Goal: Task Accomplishment & Management: Manage account settings

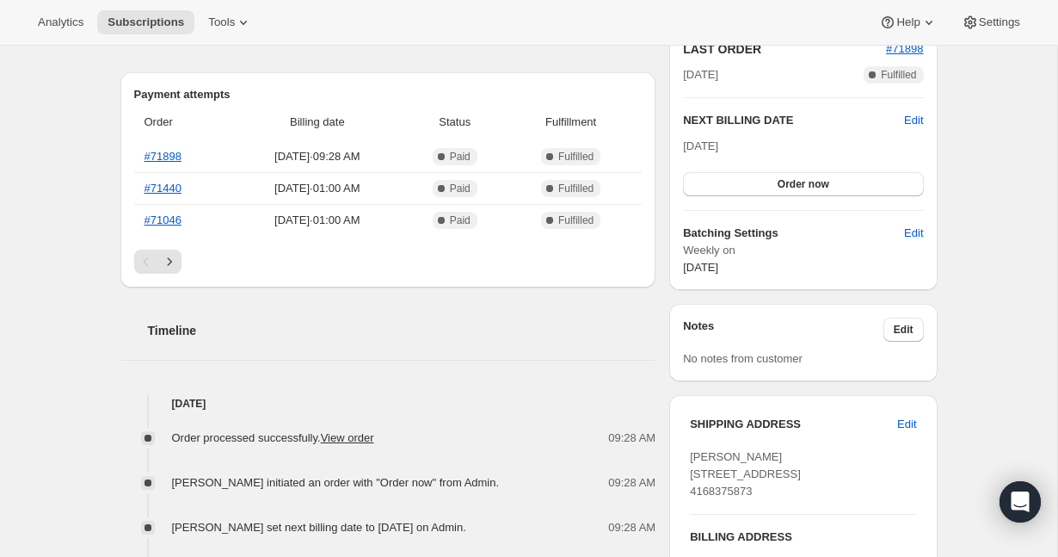
scroll to position [408, 0]
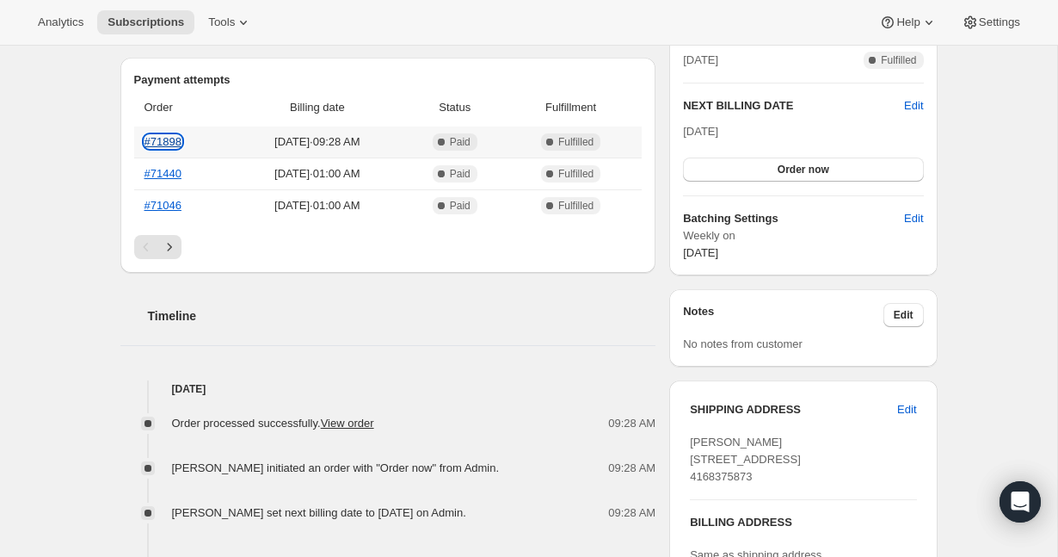
click at [165, 138] on link "#71898" at bounding box center [163, 141] width 37 height 13
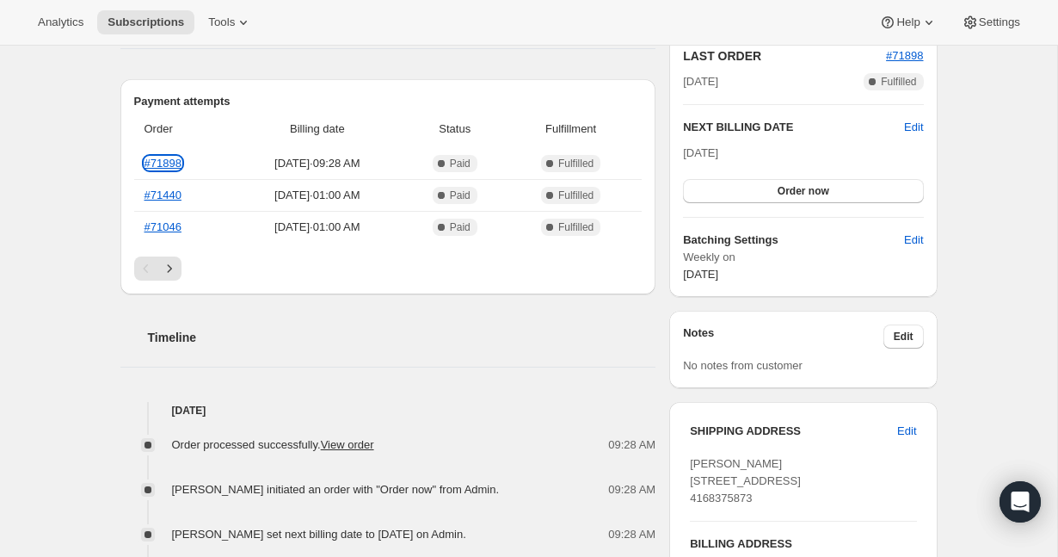
scroll to position [213, 0]
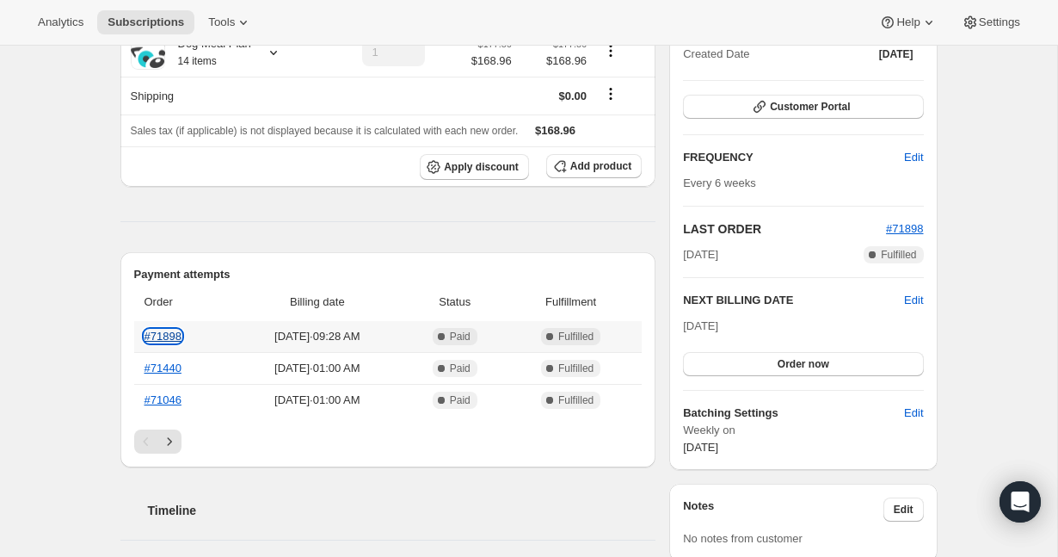
click at [171, 336] on link "#71898" at bounding box center [163, 336] width 37 height 13
click at [718, 327] on span "Oct 2, 2025" at bounding box center [700, 325] width 35 height 13
click at [908, 305] on span "Edit" at bounding box center [913, 300] width 19 height 17
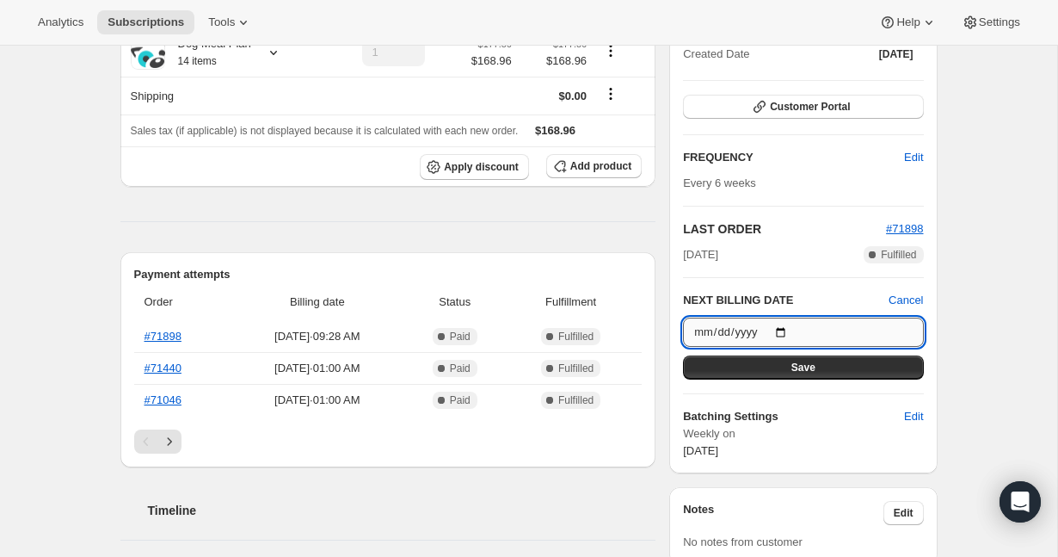
click at [792, 321] on input "2025-10-02" at bounding box center [803, 331] width 240 height 29
click at [792, 333] on input "2025-10-02" at bounding box center [803, 331] width 240 height 29
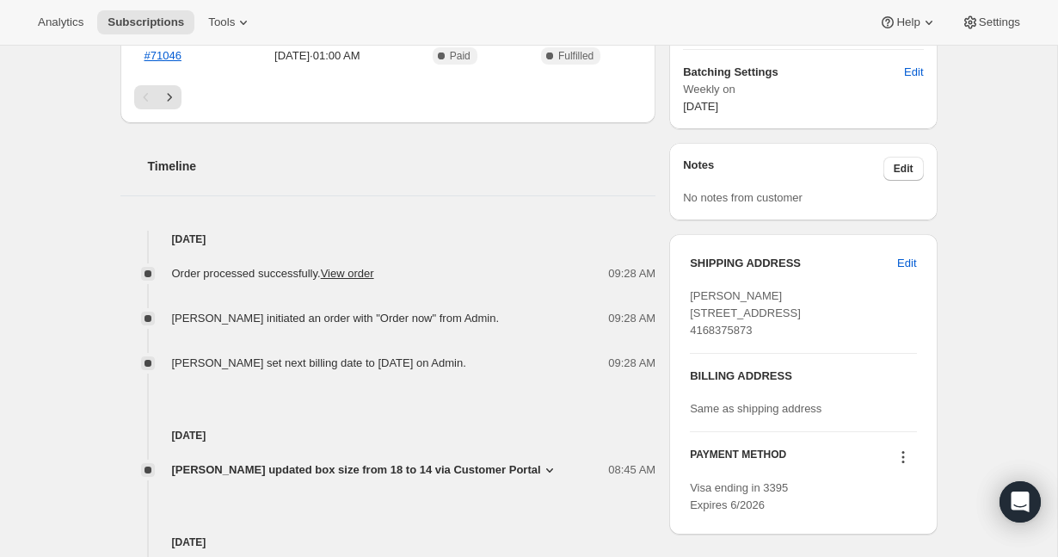
scroll to position [558, 0]
click at [360, 274] on link "View order" at bounding box center [347, 272] width 53 height 13
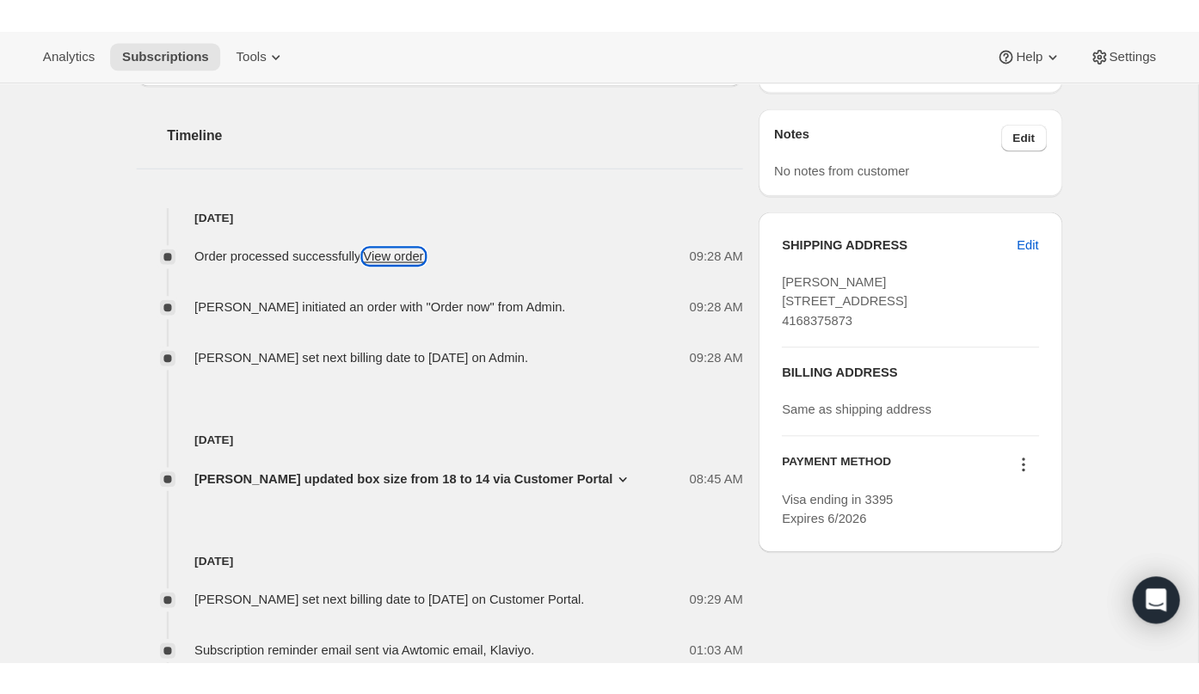
scroll to position [0, 0]
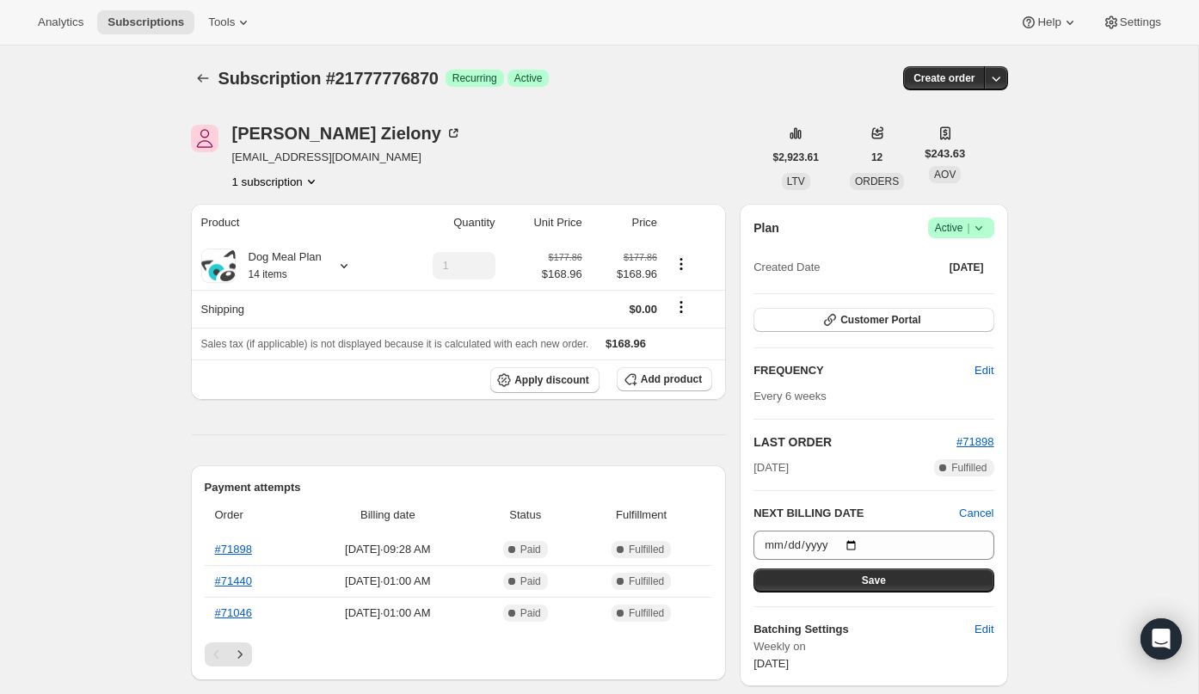
click at [994, 517] on span "Cancel" at bounding box center [976, 513] width 34 height 17
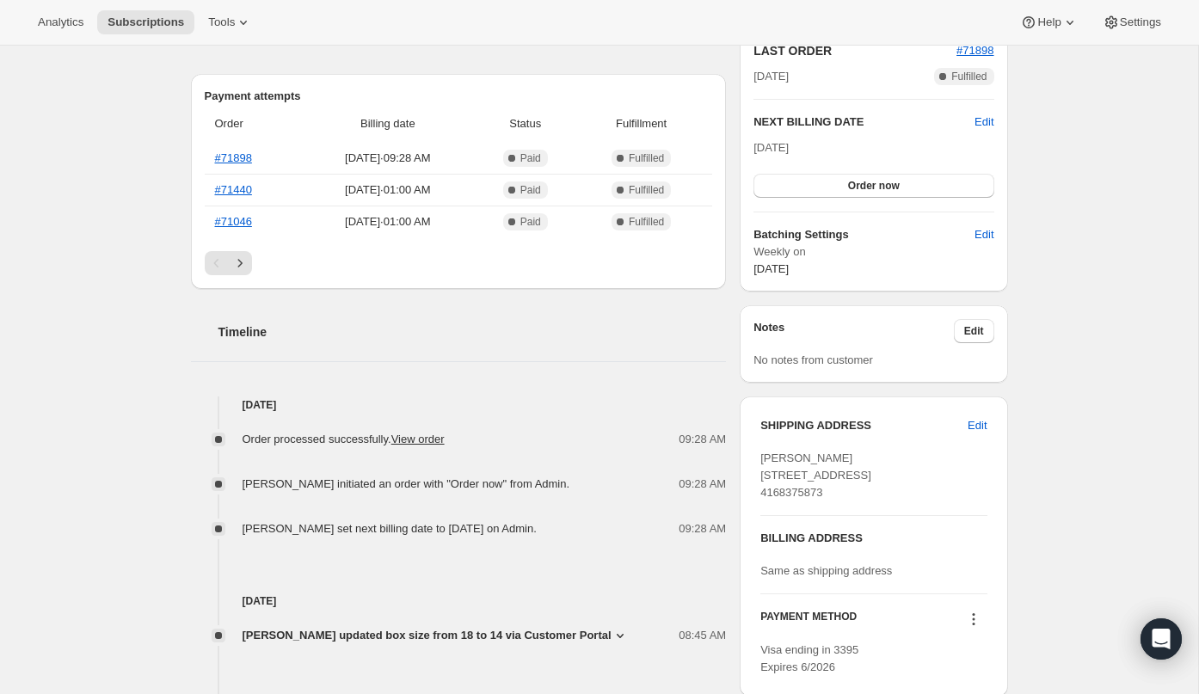
scroll to position [393, 0]
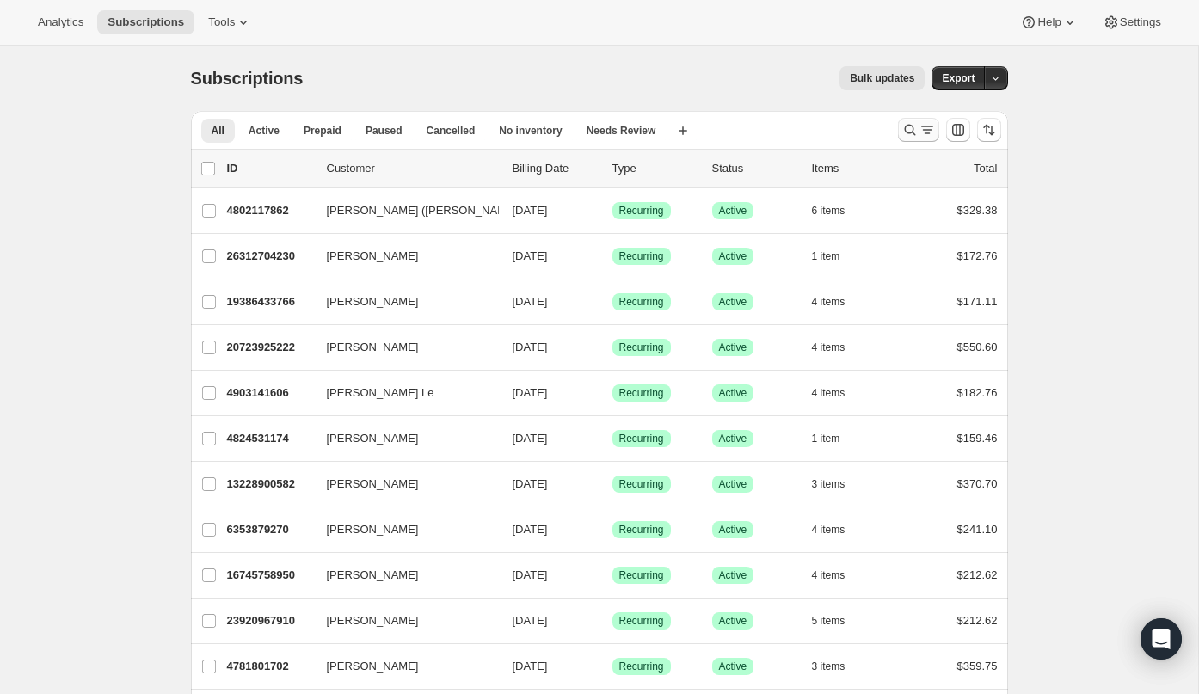
click at [913, 124] on icon "Search and filter results" at bounding box center [910, 129] width 17 height 17
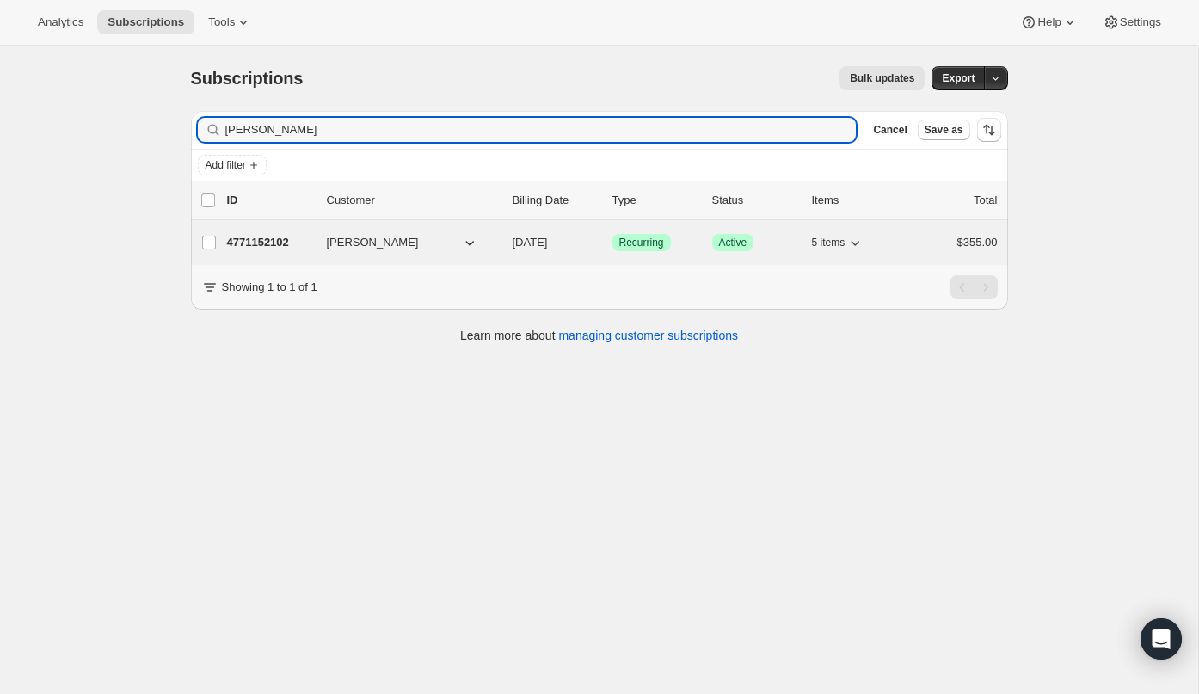
type input "laura hy"
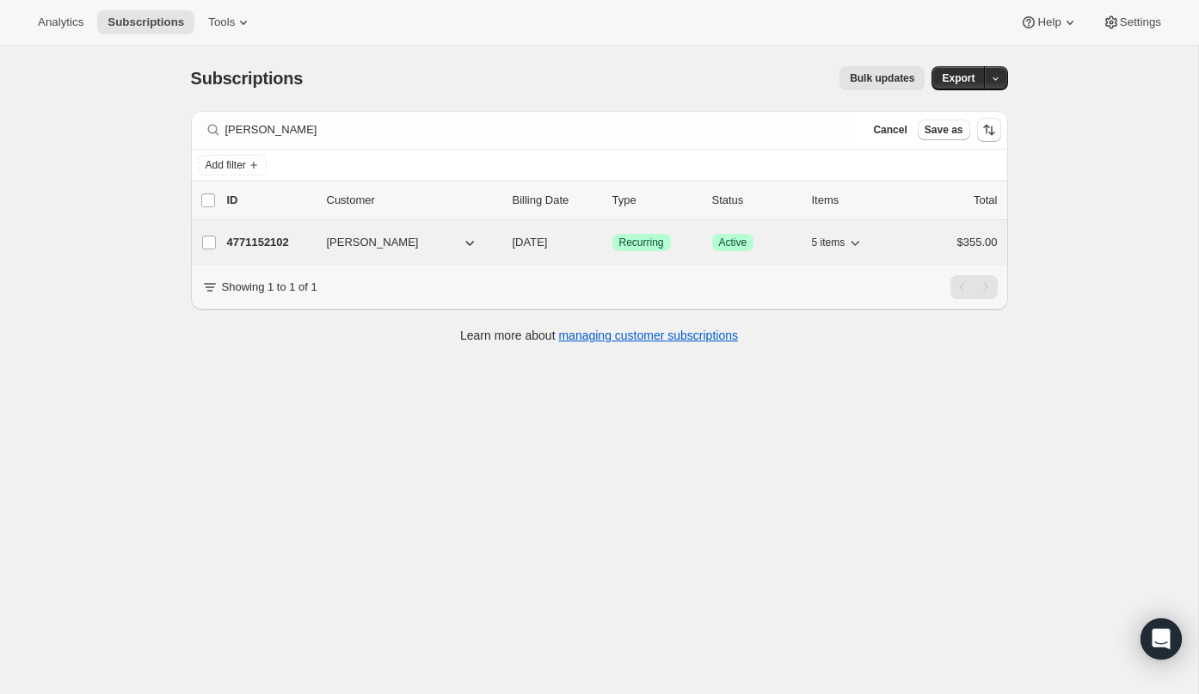
click at [461, 249] on icon "button" at bounding box center [469, 242] width 17 height 17
click at [276, 253] on div "4771152102 Laura Hymas 08/21/2025 Success Recurring Success Active 5 items $355…" at bounding box center [612, 243] width 771 height 24
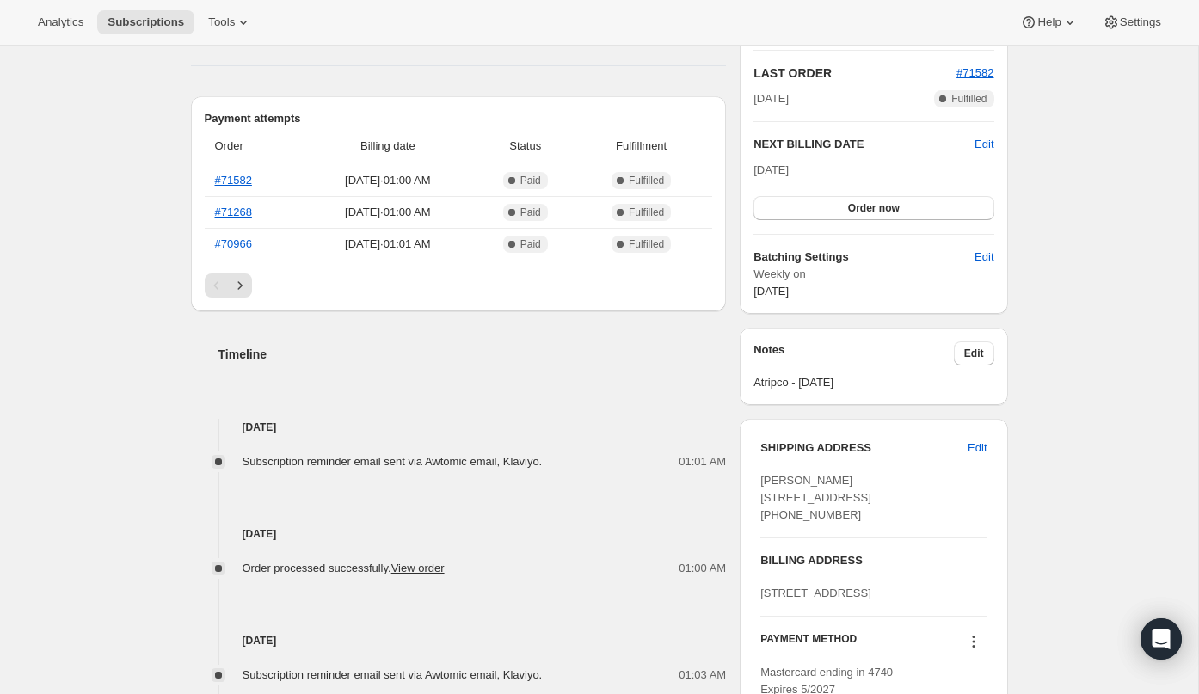
scroll to position [518, 0]
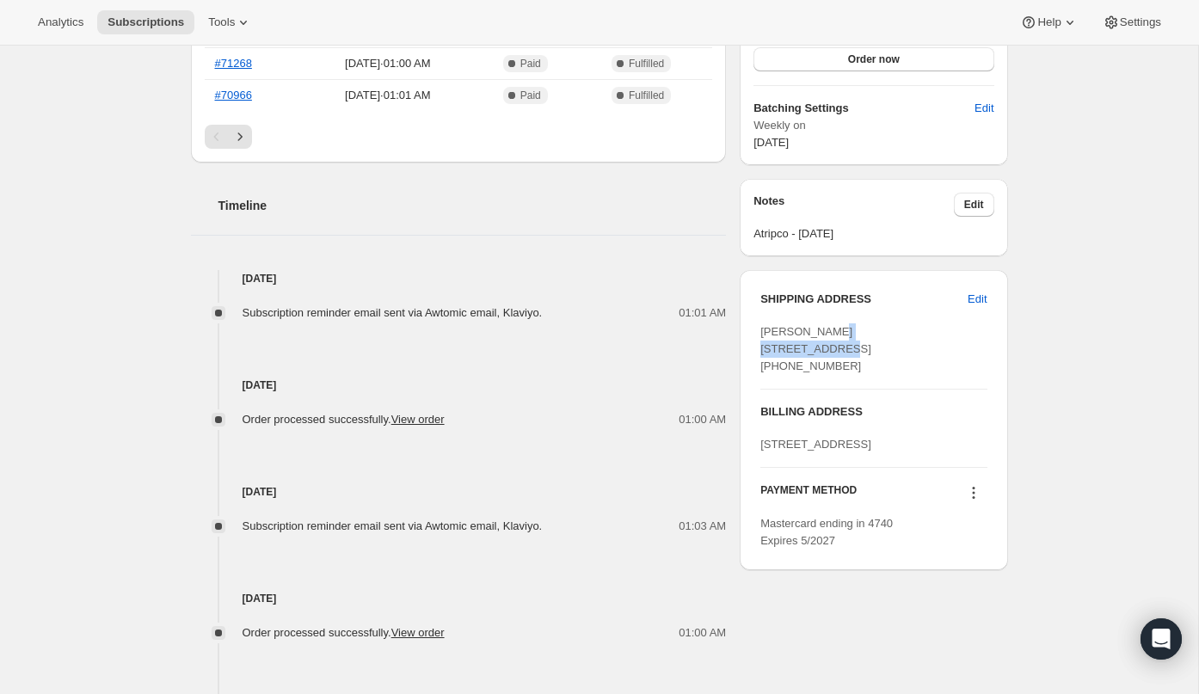
drag, startPoint x: 847, startPoint y: 351, endPoint x: 761, endPoint y: 351, distance: 85.2
click at [761, 351] on div "Laura Hymas 270 Dufferin St. Suite PH13 Toronto ON, M6K 0H8 Canada +14169976604" at bounding box center [874, 349] width 226 height 52
copy span "270 Dufferin St."
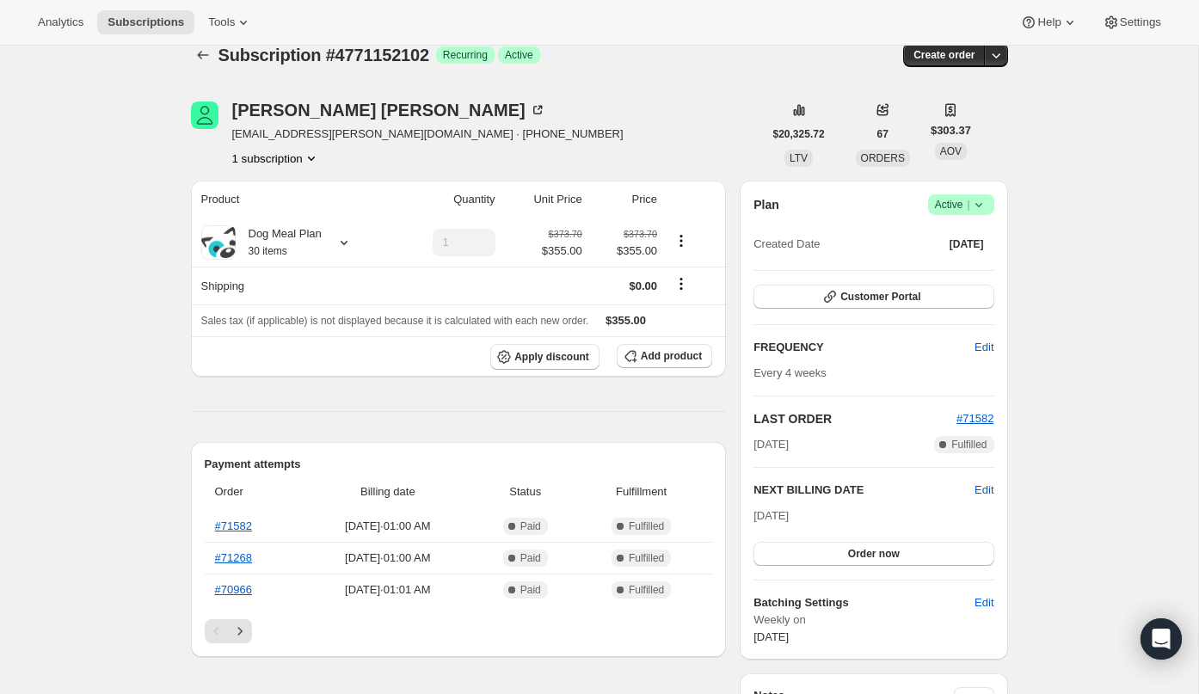
scroll to position [0, 0]
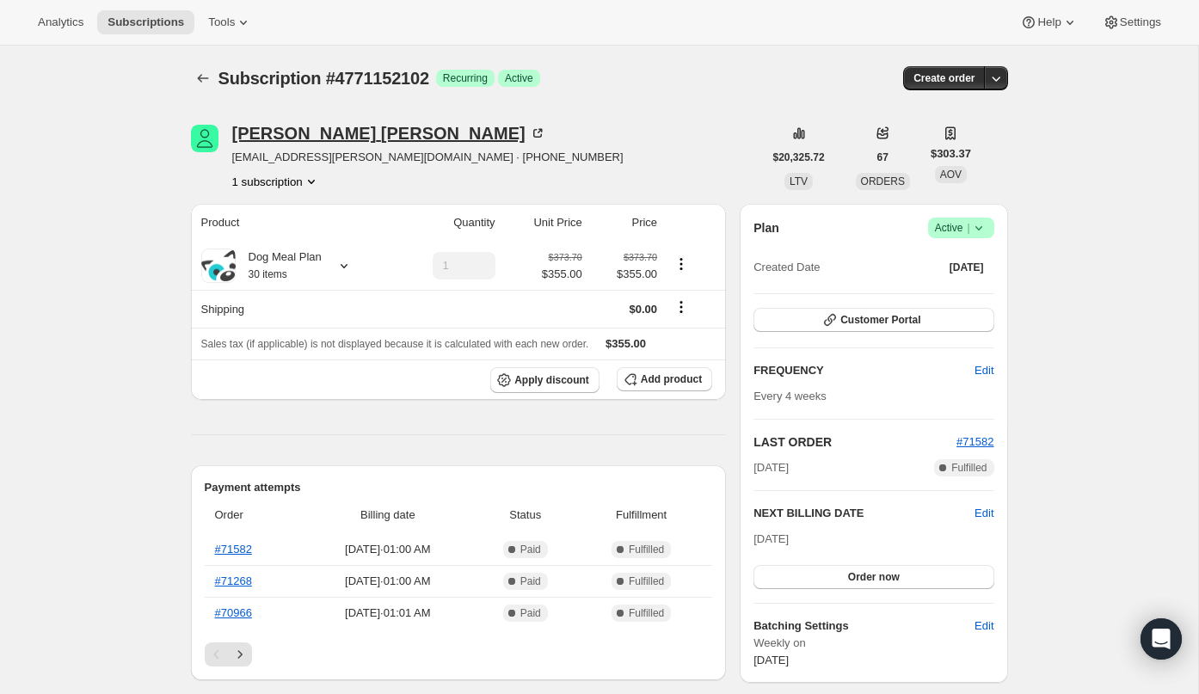
click at [256, 137] on div "Laura Hymas" at bounding box center [389, 133] width 314 height 17
click at [239, 541] on th "#71820" at bounding box center [253, 549] width 96 height 31
click at [238, 552] on link "#71820" at bounding box center [233, 549] width 37 height 13
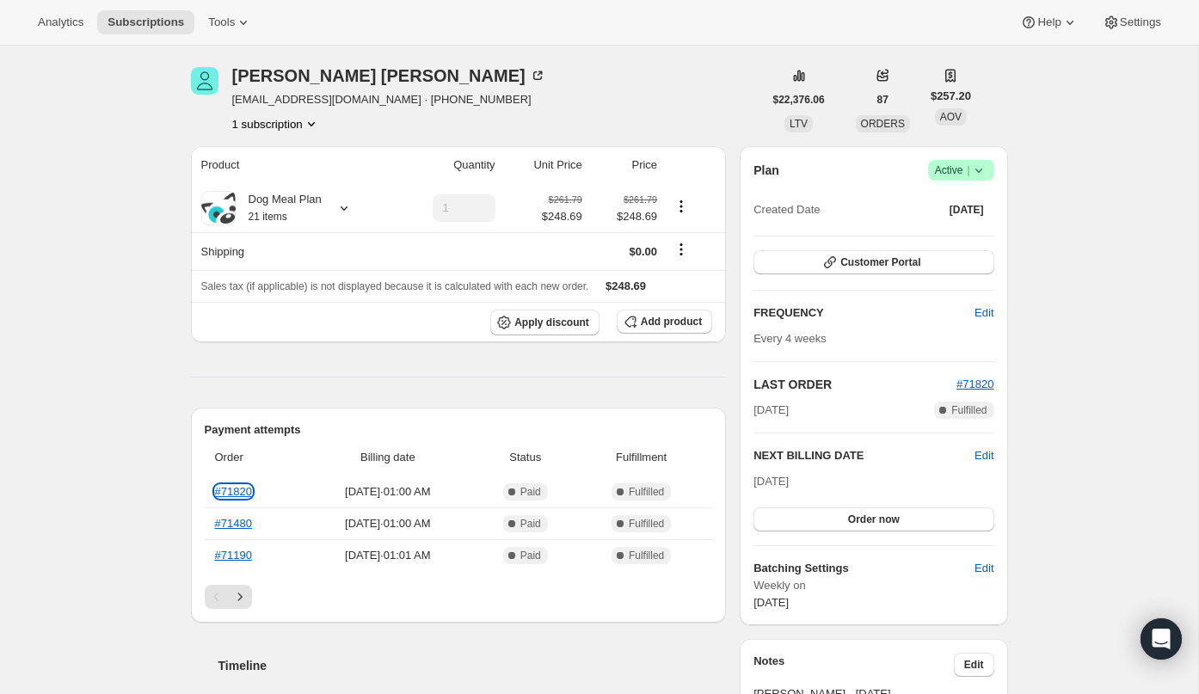
scroll to position [102, 0]
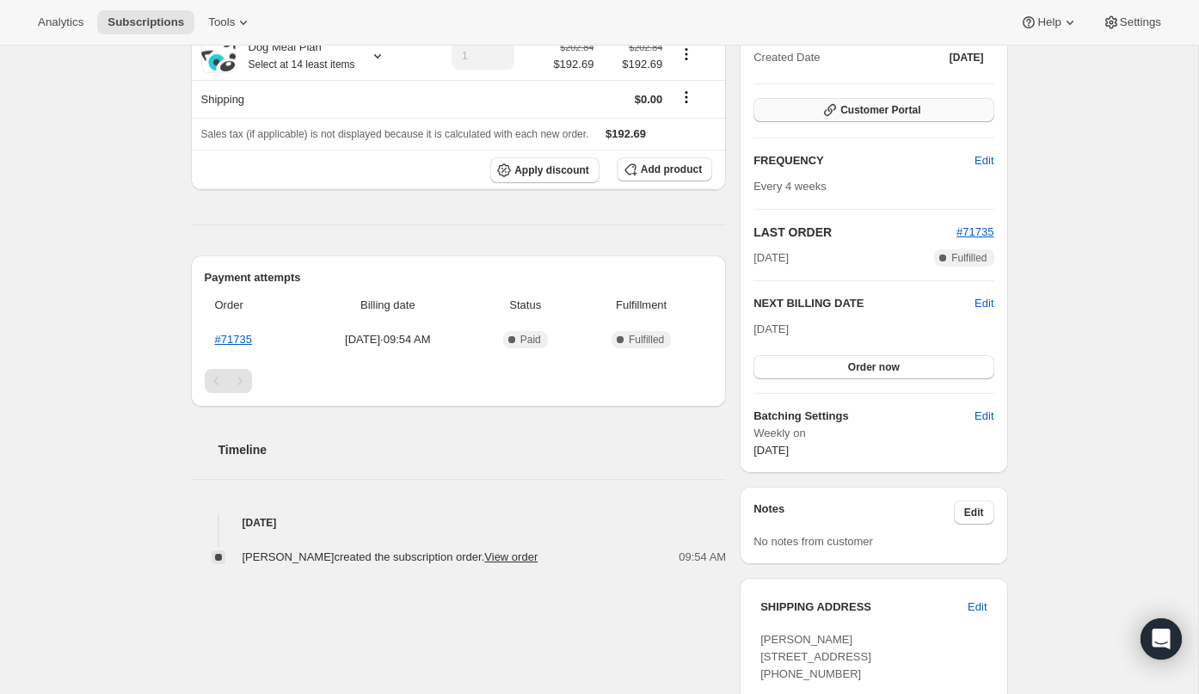
scroll to position [208, 0]
click at [837, 105] on icon "button" at bounding box center [830, 111] width 17 height 17
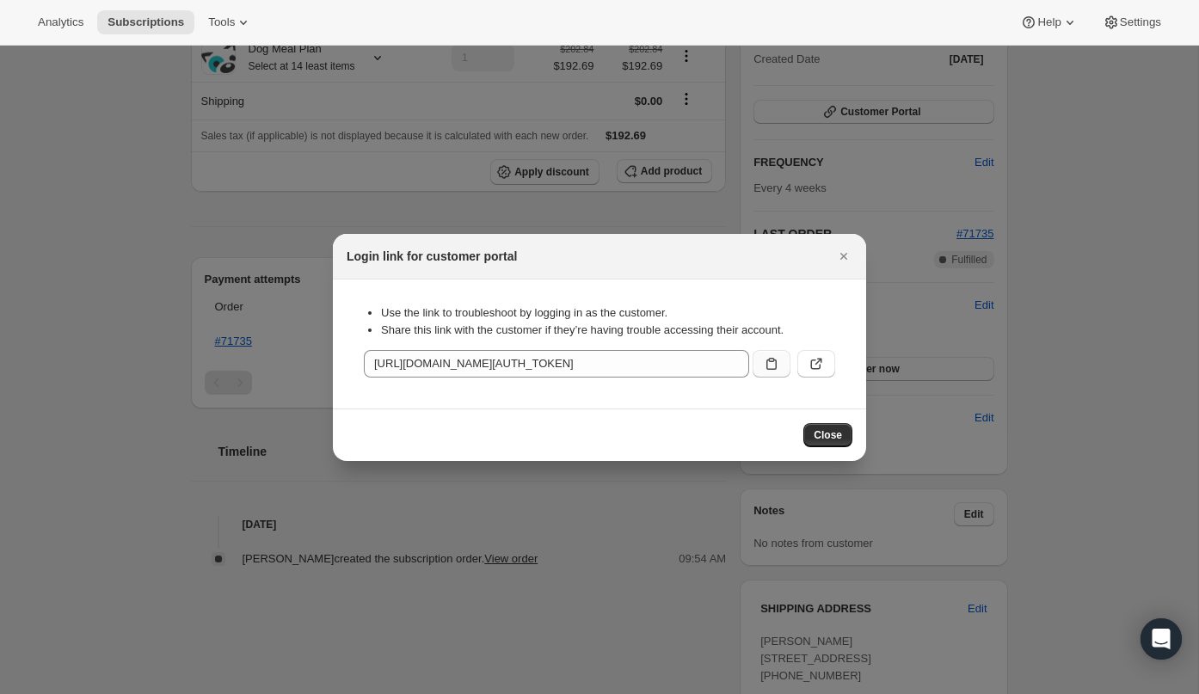
click at [781, 360] on button ":rc0:" at bounding box center [772, 364] width 38 height 28
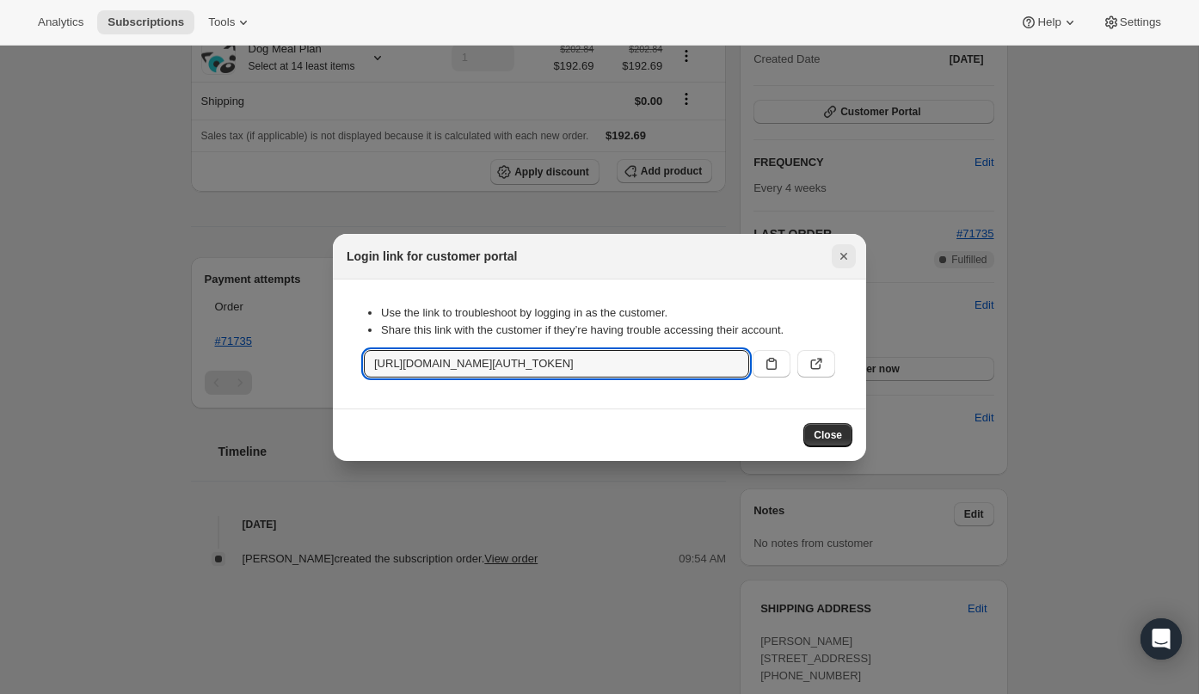
click at [851, 264] on button "Close" at bounding box center [844, 256] width 24 height 24
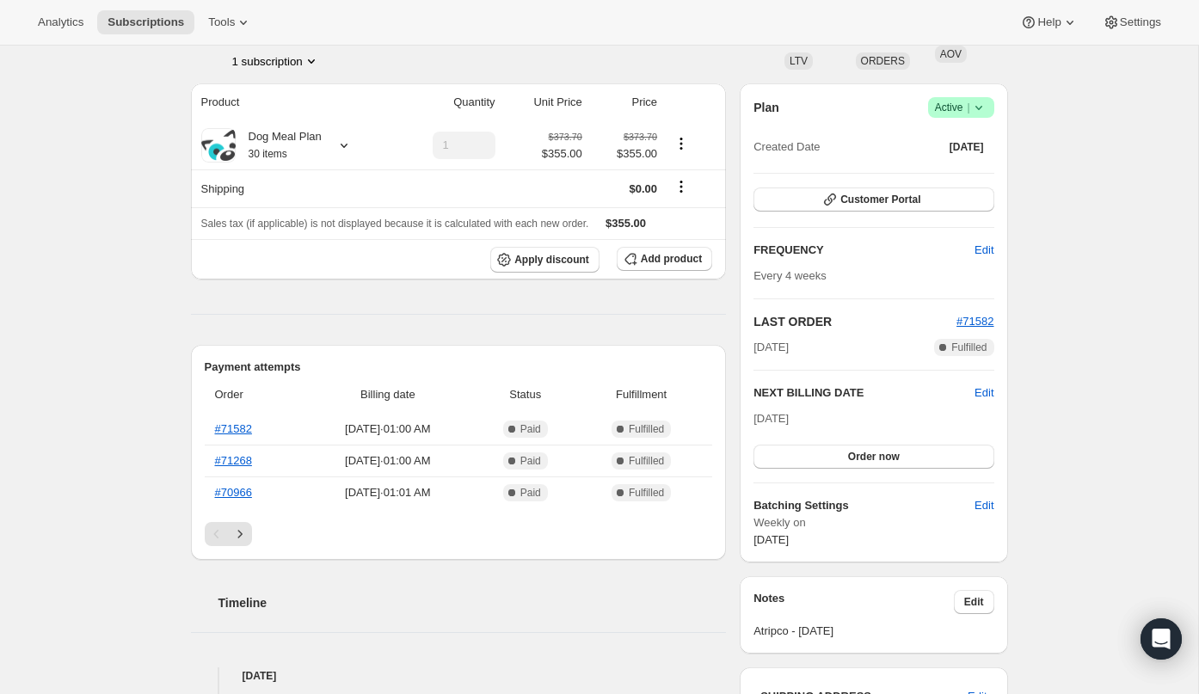
scroll to position [169, 0]
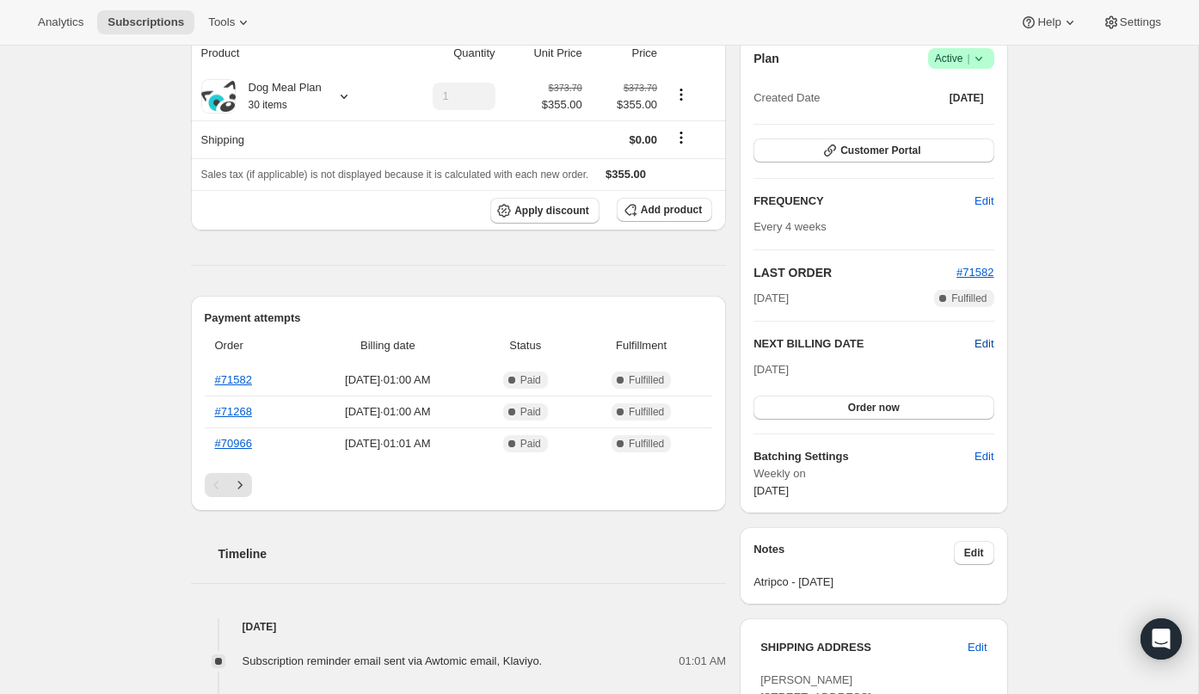
click at [978, 344] on span "Edit" at bounding box center [984, 344] width 19 height 17
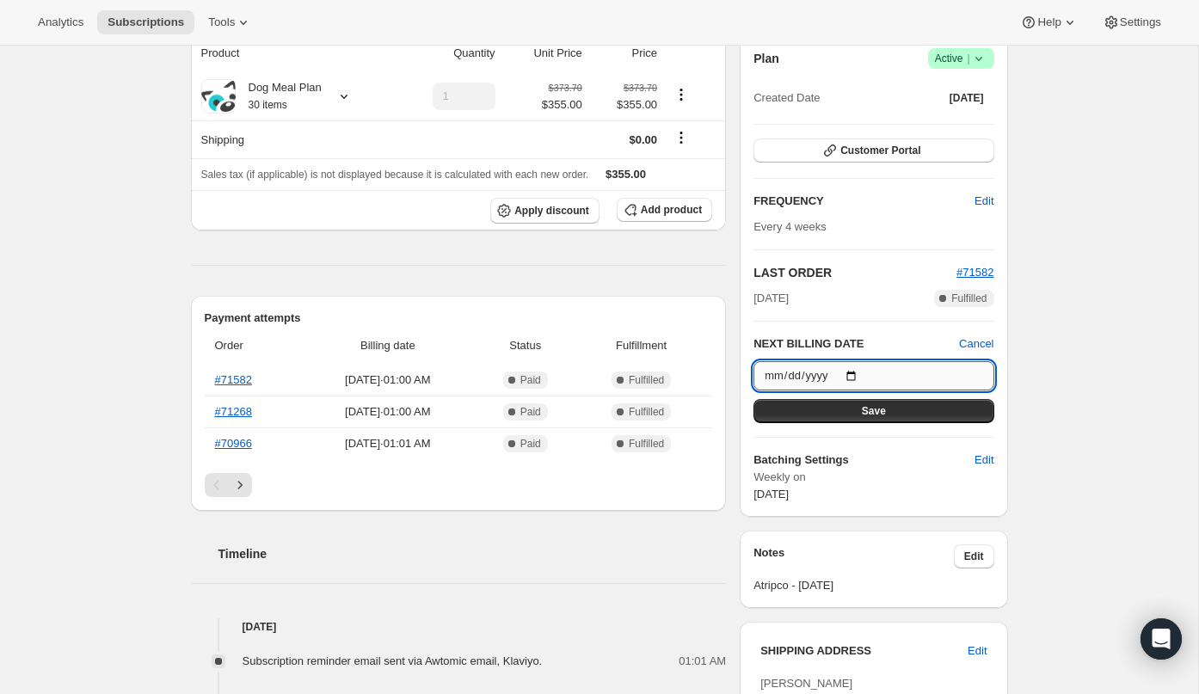
click at [856, 373] on input "[DATE]" at bounding box center [874, 375] width 240 height 29
type input "[DATE]"
click at [886, 412] on button "Save" at bounding box center [874, 411] width 240 height 24
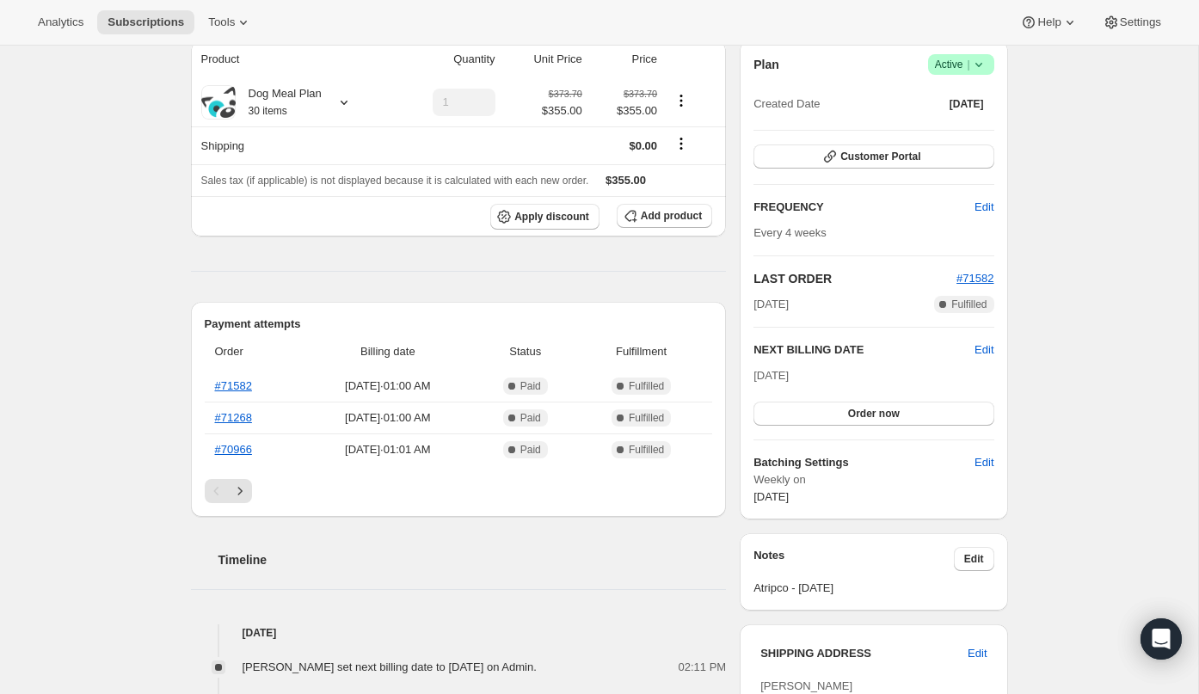
scroll to position [0, 0]
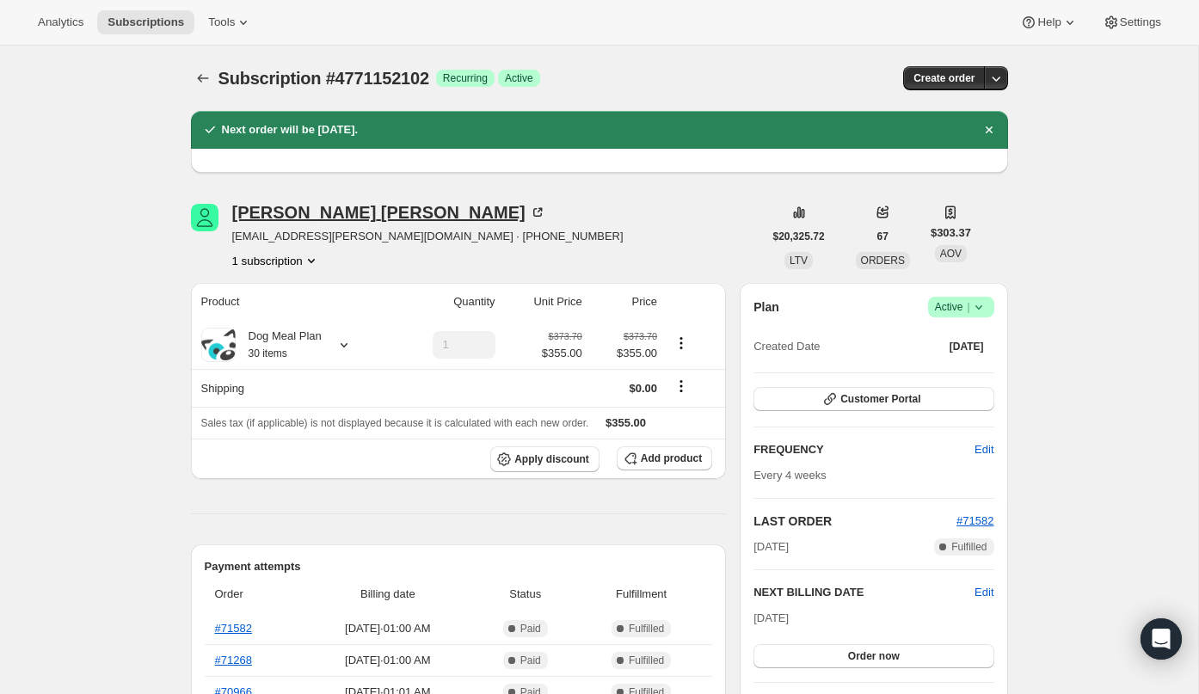
click at [329, 205] on div "[PERSON_NAME]" at bounding box center [389, 212] width 314 height 17
